Goal: Information Seeking & Learning: Learn about a topic

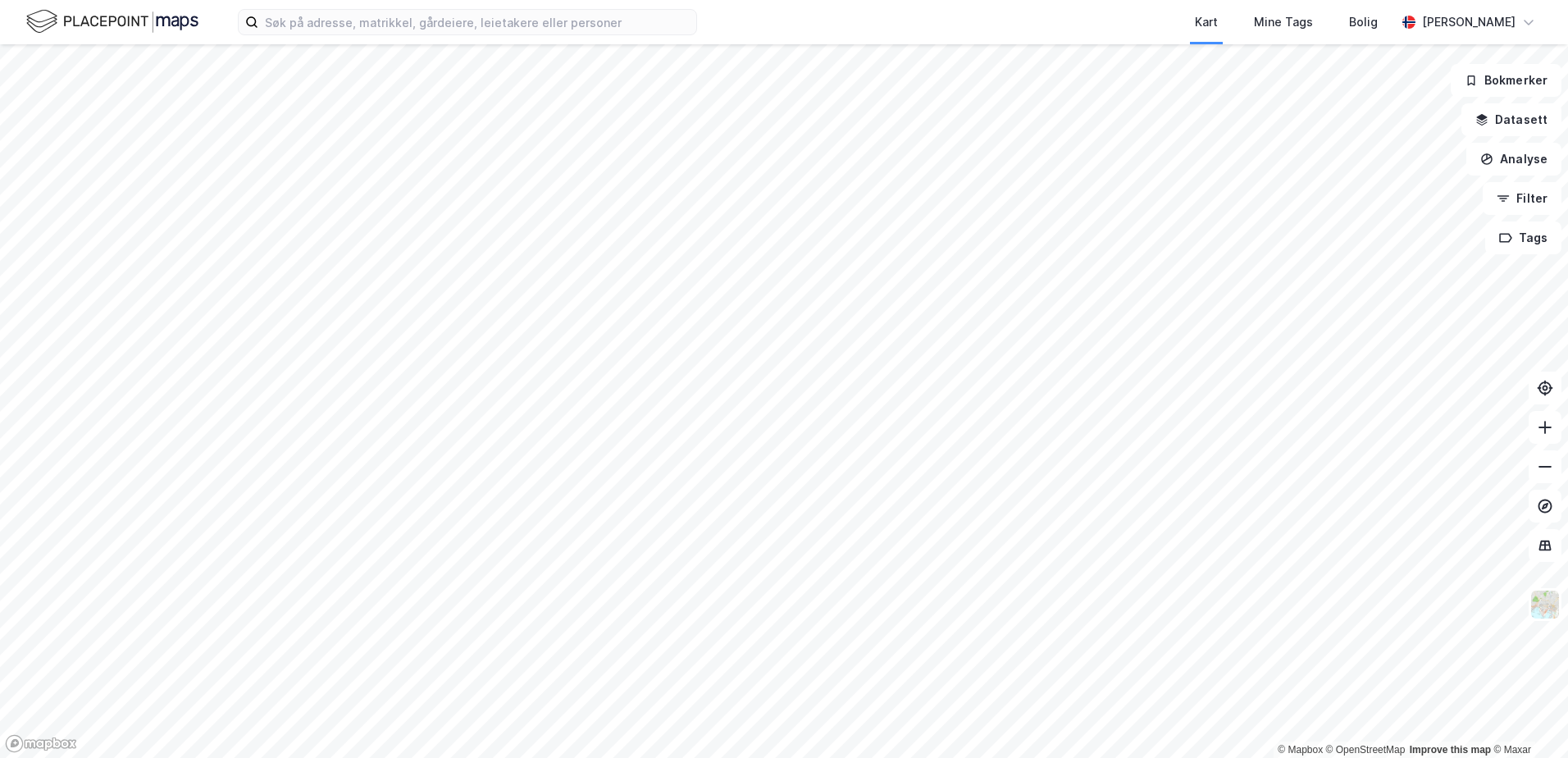
click at [871, 757] on html "Kart Mine Tags Bolig [PERSON_NAME] © Mapbox © OpenStreetMap Improve this map © …" at bounding box center [784, 379] width 1568 height 758
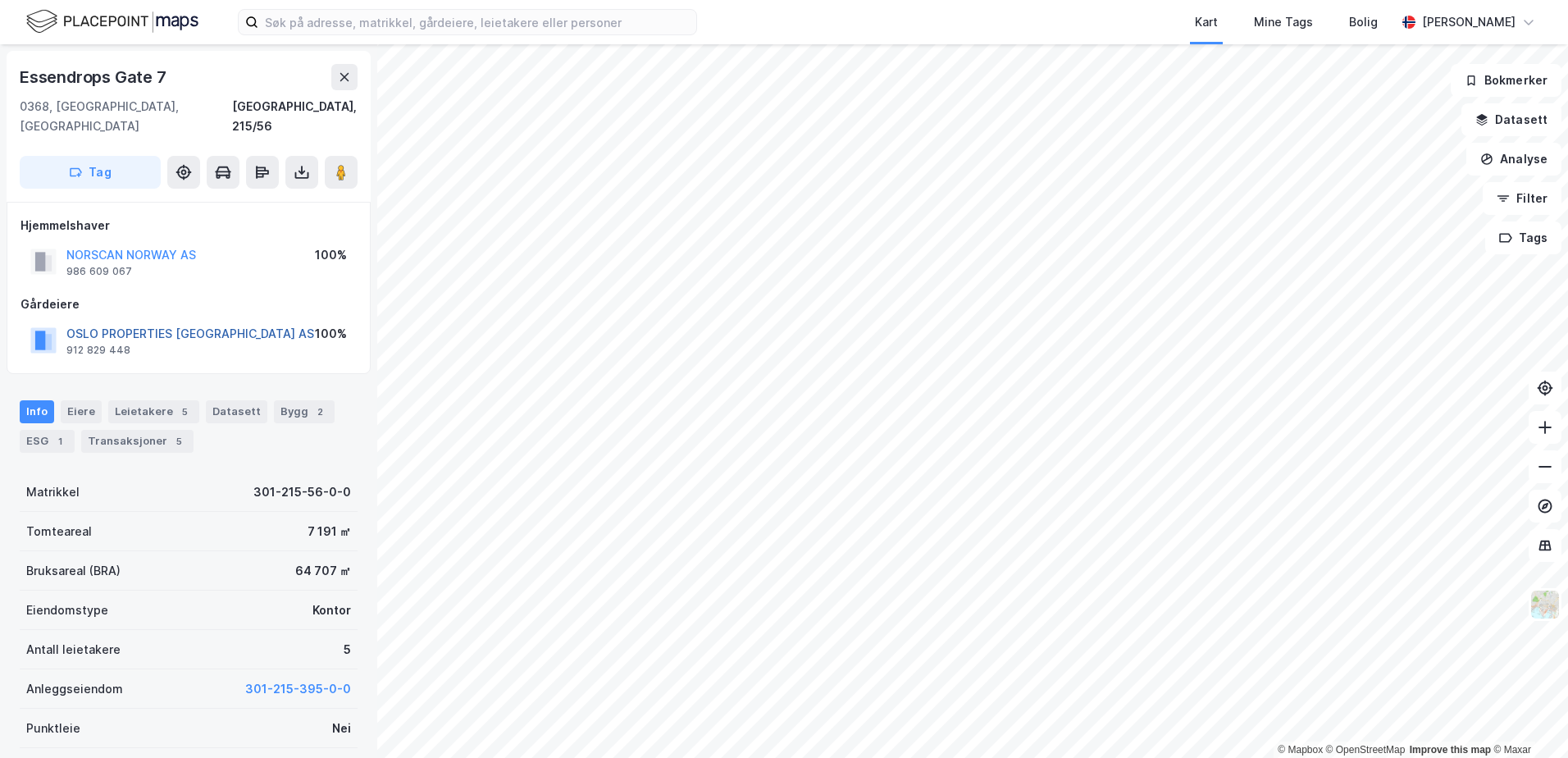
click at [0, 0] on button "OSLO PROPERTIES [GEOGRAPHIC_DATA] AS" at bounding box center [0, 0] width 0 height 0
